Goal: Task Accomplishment & Management: Use online tool/utility

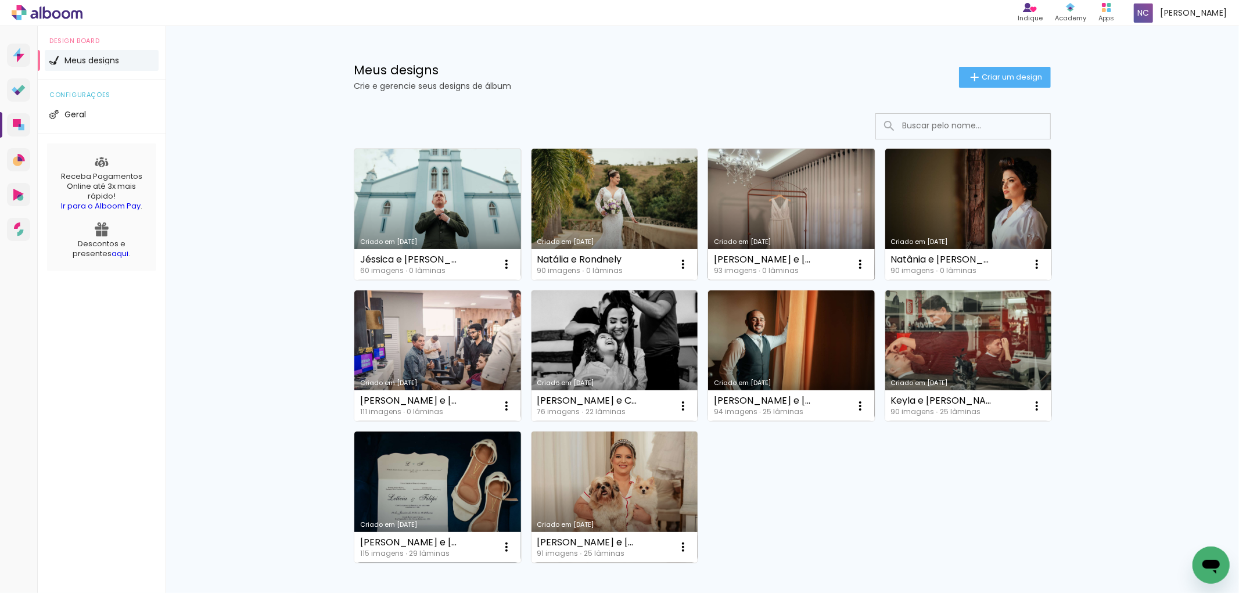
click at [764, 204] on link "Criado em [DATE]" at bounding box center [791, 214] width 167 height 131
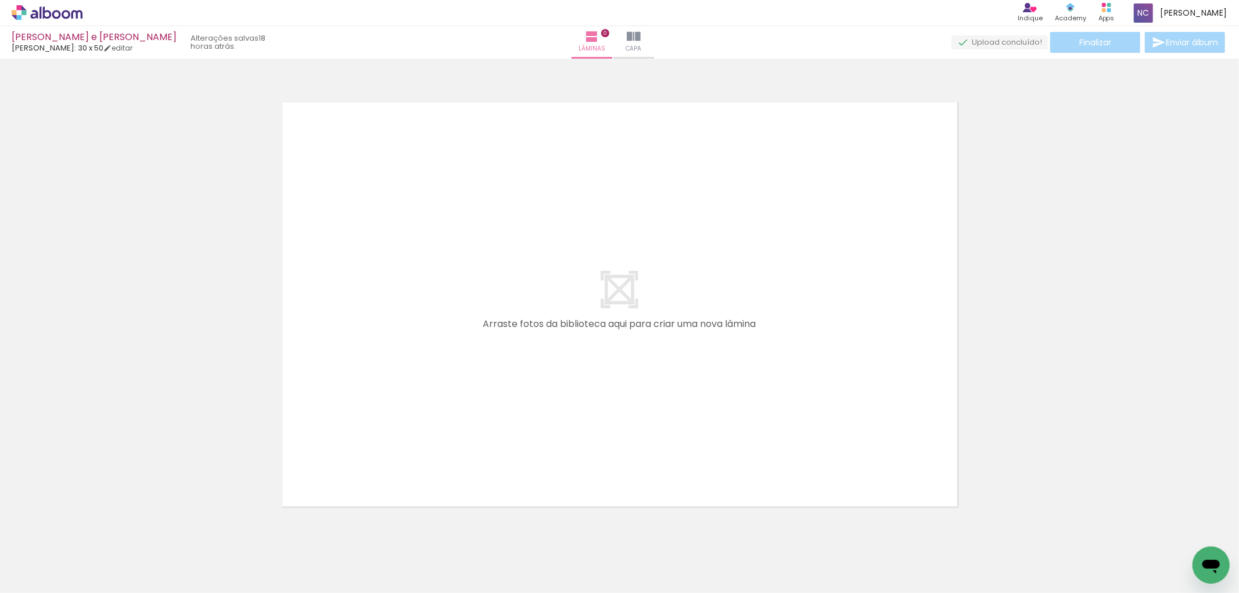
scroll to position [0, 4746]
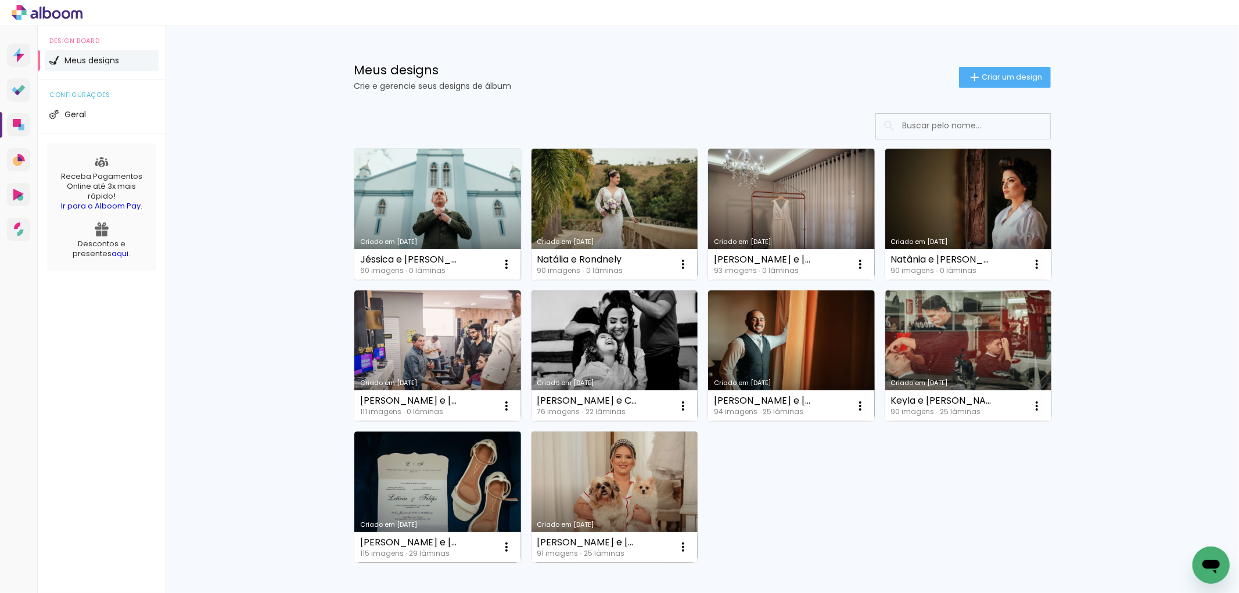
click at [419, 201] on link "Criado em [DATE]" at bounding box center [437, 214] width 167 height 131
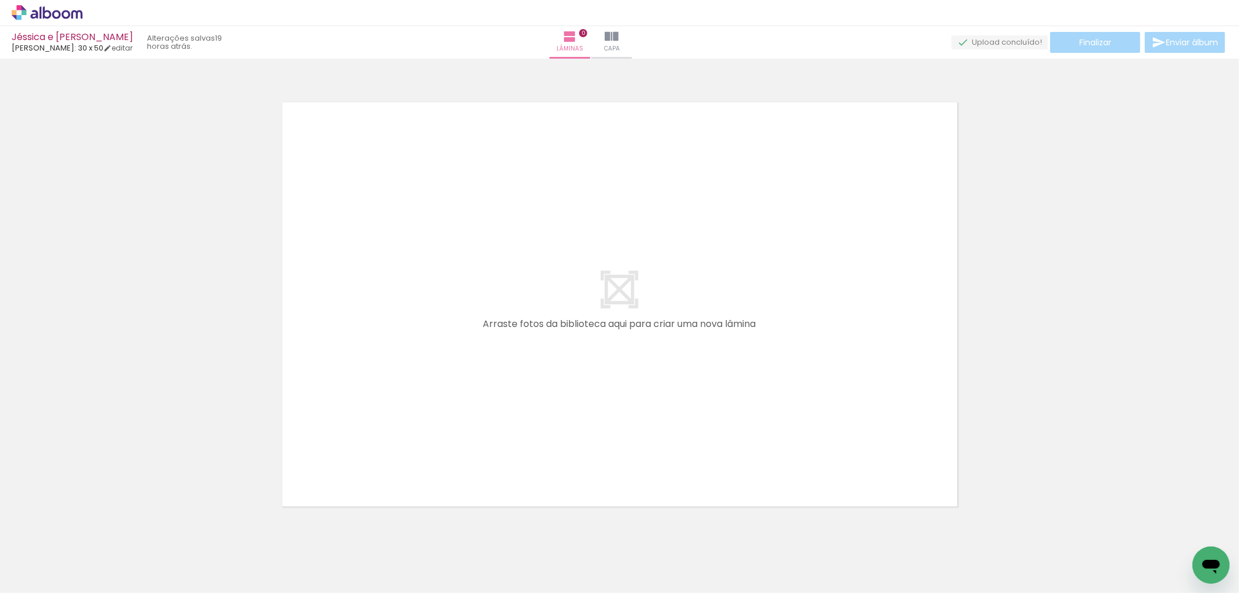
scroll to position [0, 2737]
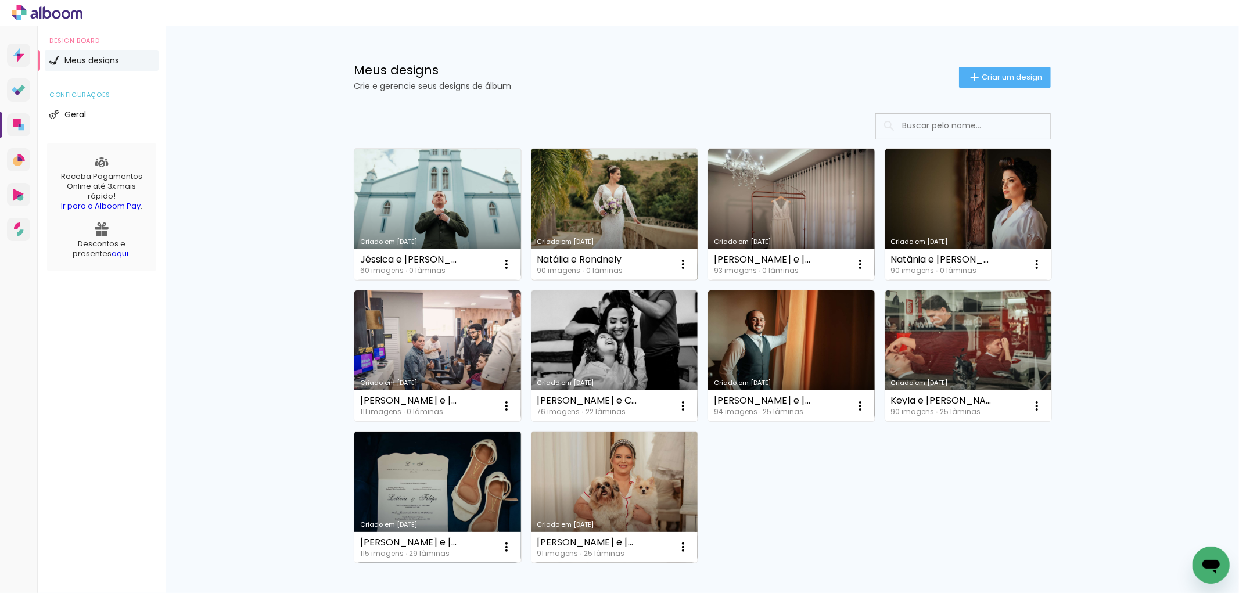
click at [599, 210] on link "Criado em [DATE]" at bounding box center [614, 214] width 167 height 131
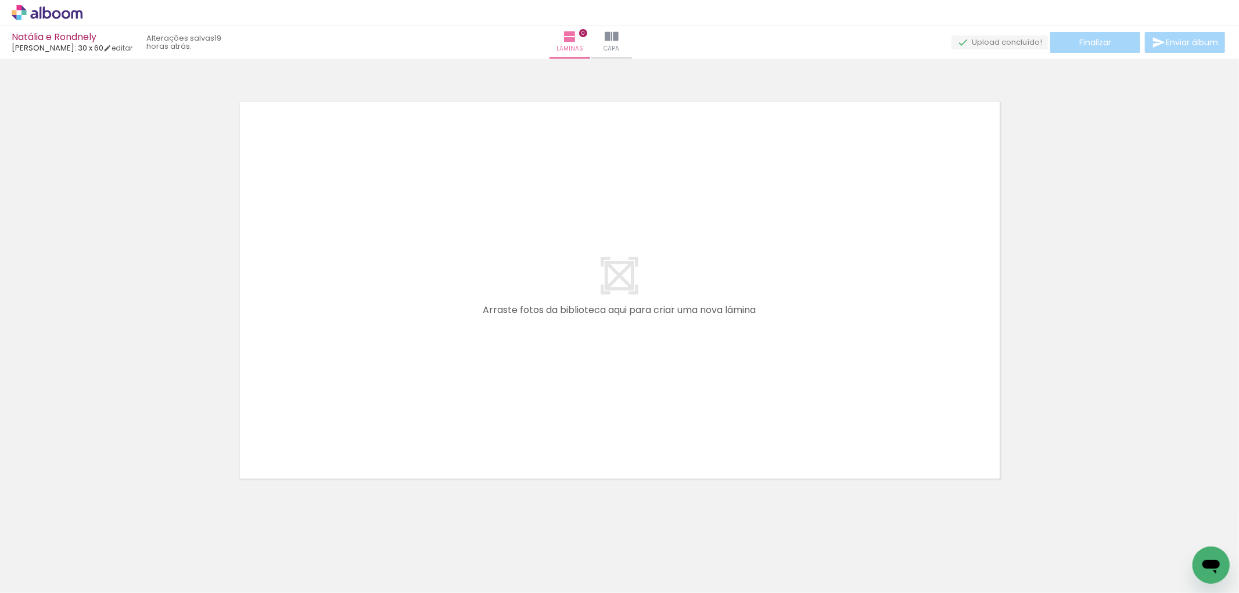
scroll to position [0, 4713]
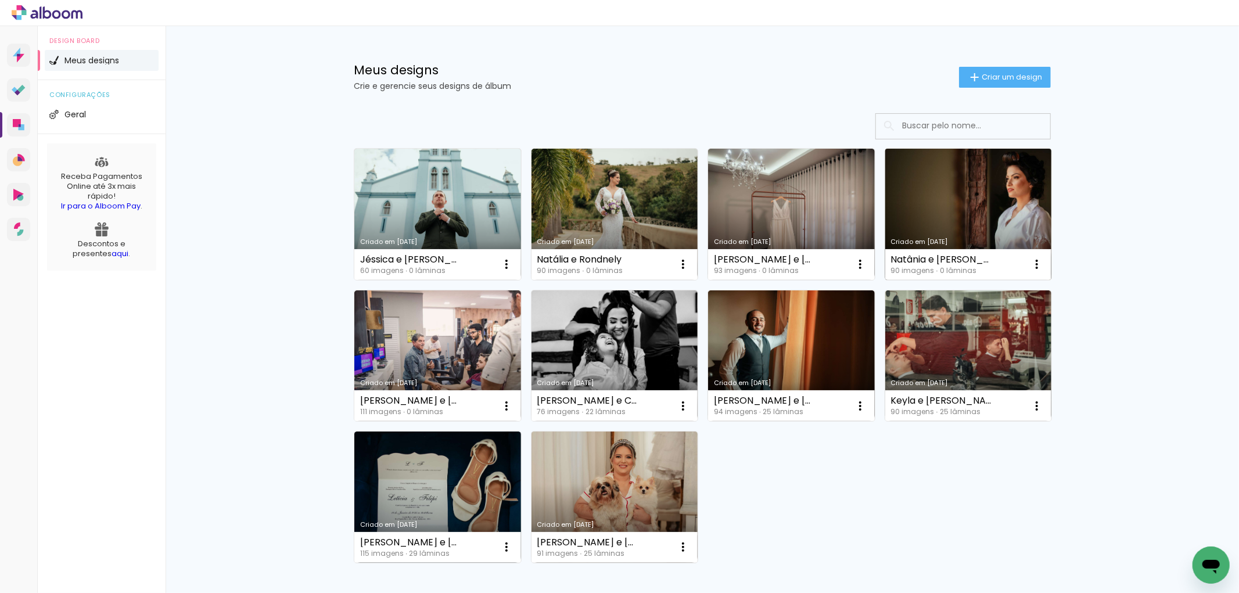
click at [973, 207] on link "Criado em [DATE]" at bounding box center [968, 214] width 167 height 131
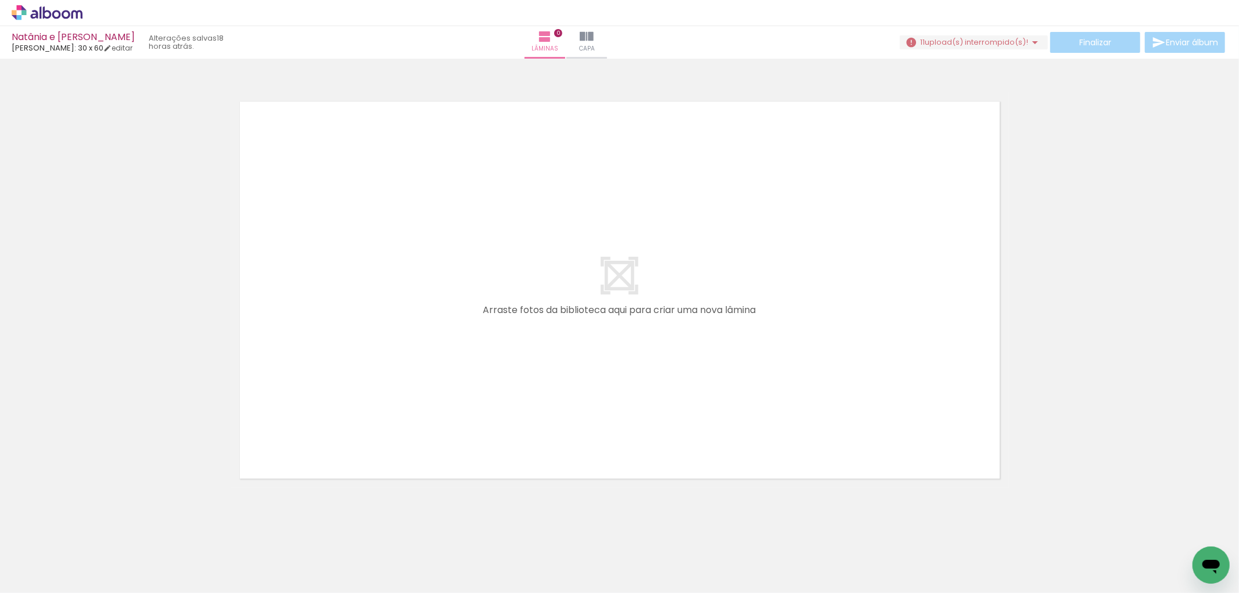
click at [927, 41] on span "upload(s) interrompido(s)!" at bounding box center [975, 42] width 103 height 11
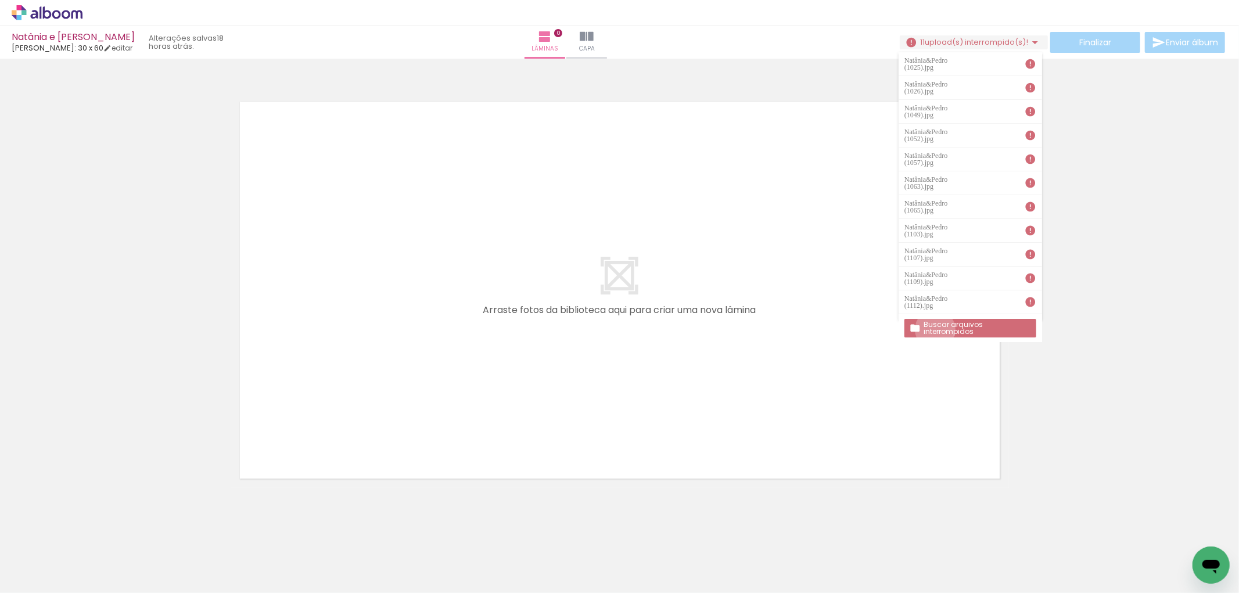
click at [0, 0] on slot "Buscar arquivos interrompidos" at bounding box center [0, 0] width 0 height 0
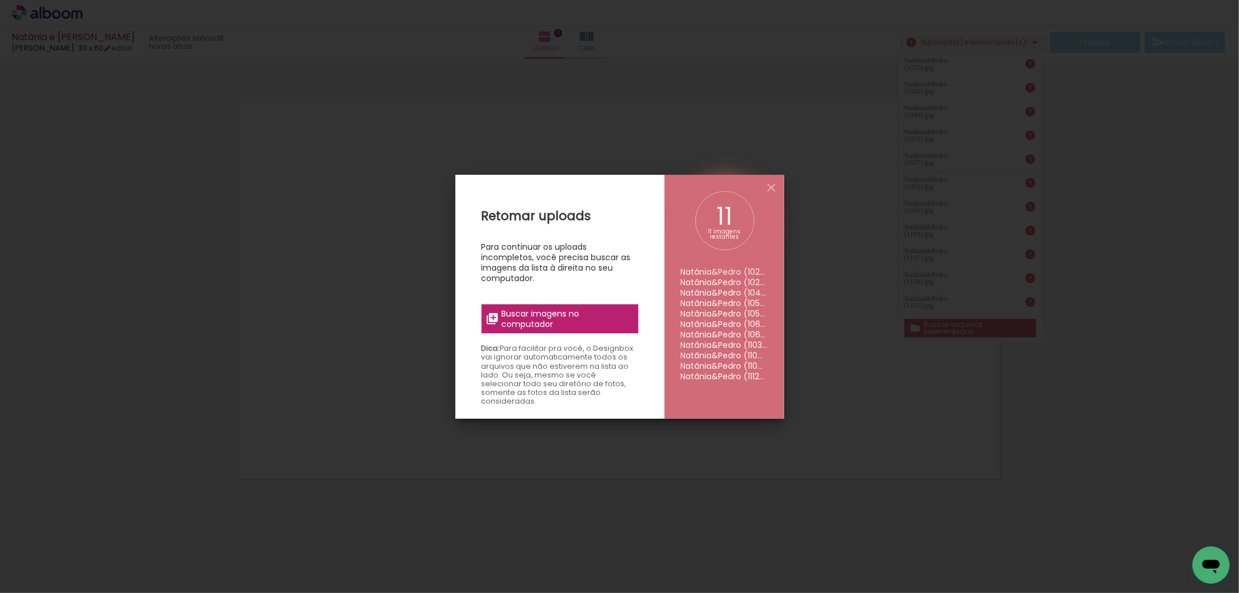
click at [555, 312] on span "Buscar imagens no computador" at bounding box center [565, 318] width 129 height 21
click at [0, 0] on input "file" at bounding box center [0, 0] width 0 height 0
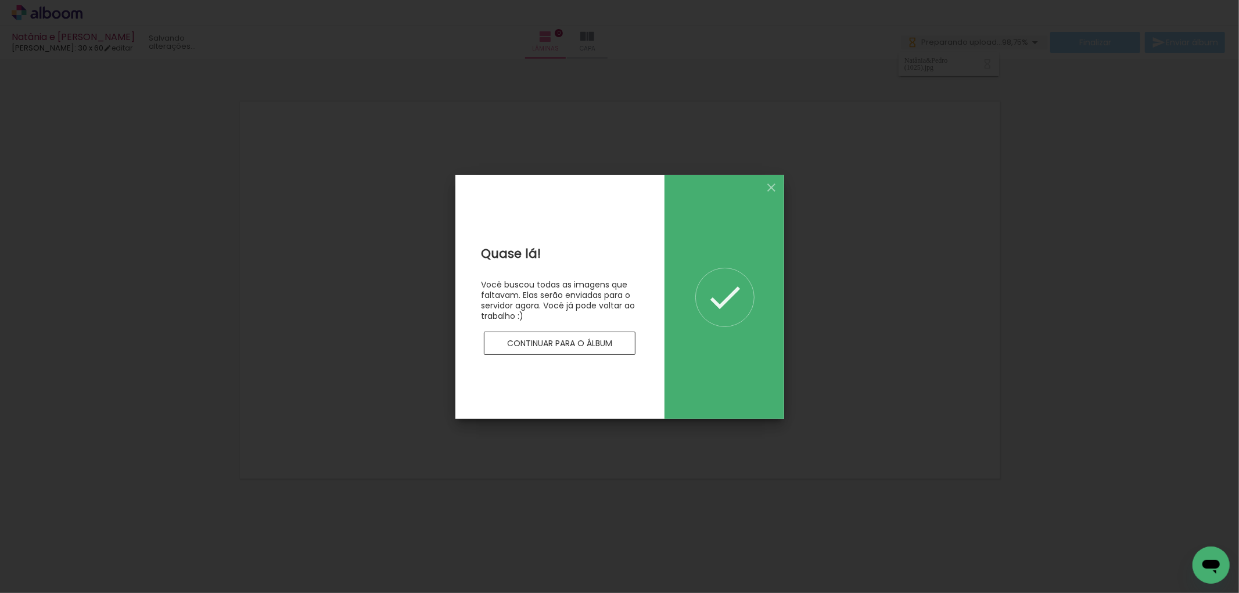
click at [0, 0] on slot "Continuar para o álbum" at bounding box center [0, 0] width 0 height 0
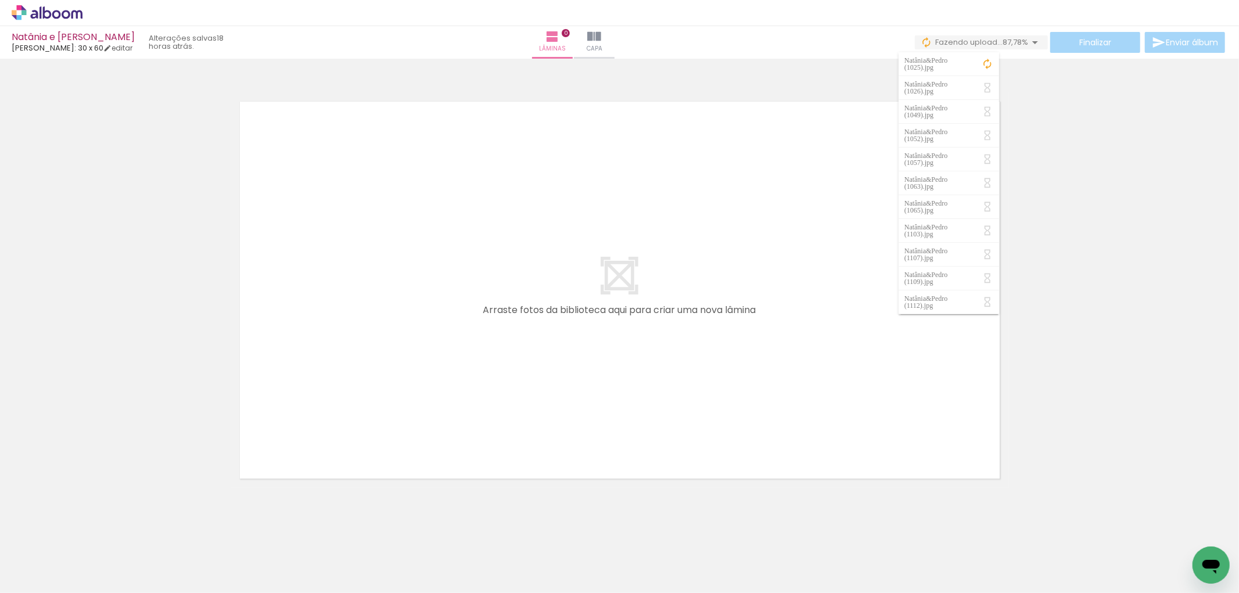
click at [1094, 213] on div at bounding box center [619, 275] width 1239 height 425
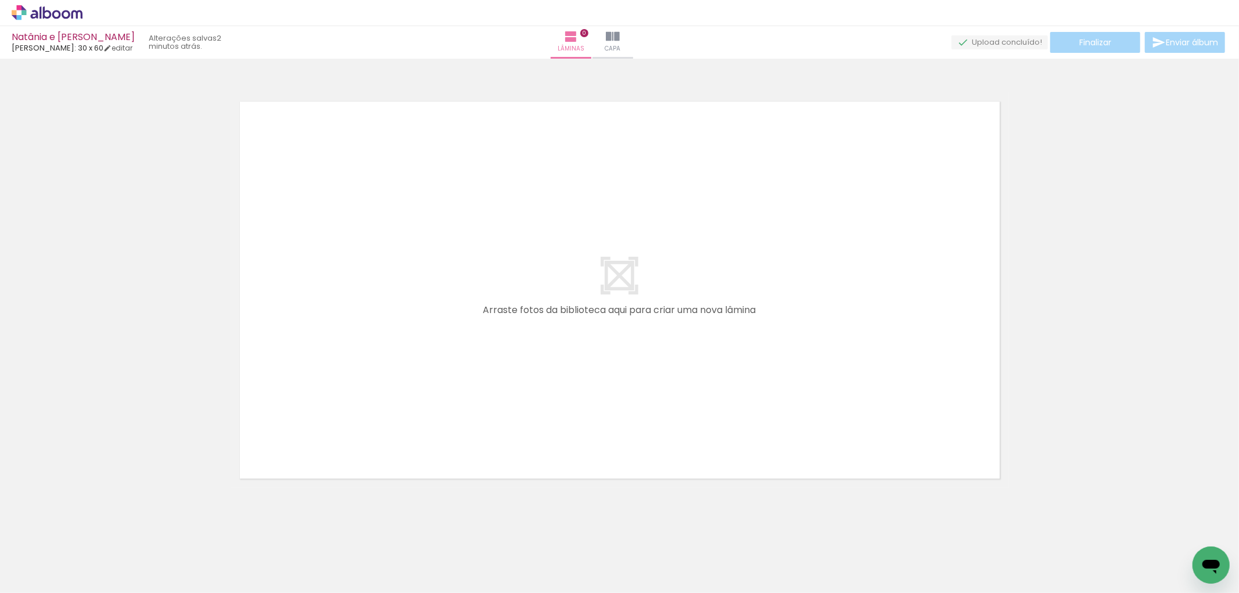
click at [80, 10] on icon at bounding box center [76, 14] width 11 height 9
